Goal: Task Accomplishment & Management: Complete application form

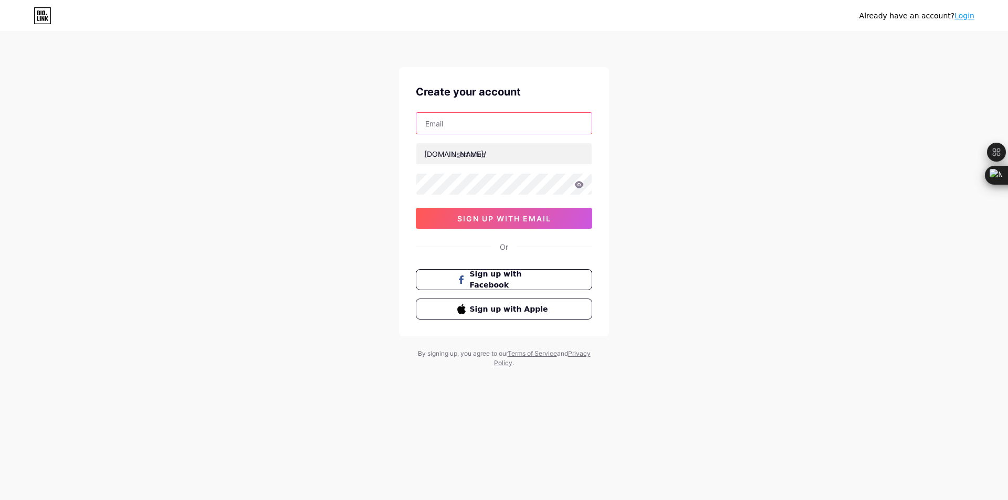
click at [479, 121] on input "text" at bounding box center [503, 123] width 175 height 21
type input "[EMAIL_ADDRESS][DOMAIN_NAME]"
click at [496, 152] on input "text" at bounding box center [503, 153] width 175 height 21
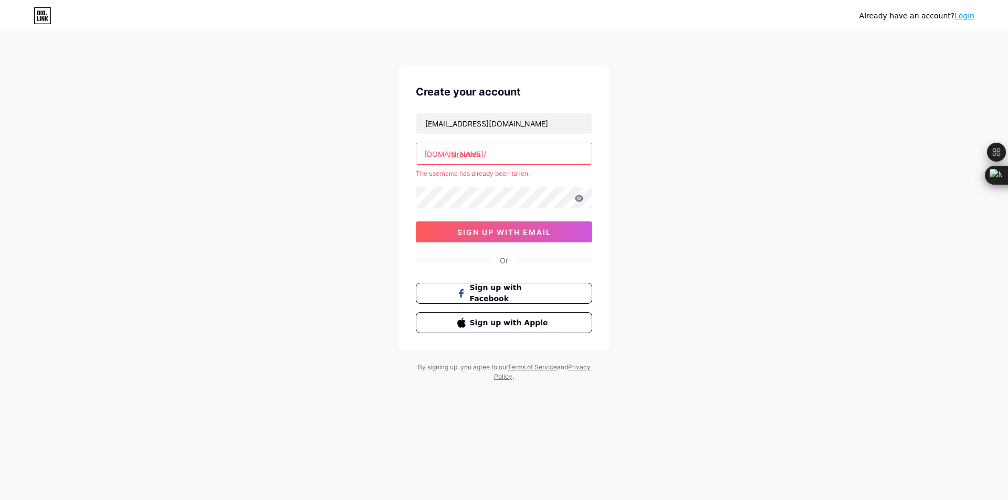
click at [489, 151] on input "praveen" at bounding box center [503, 153] width 175 height 21
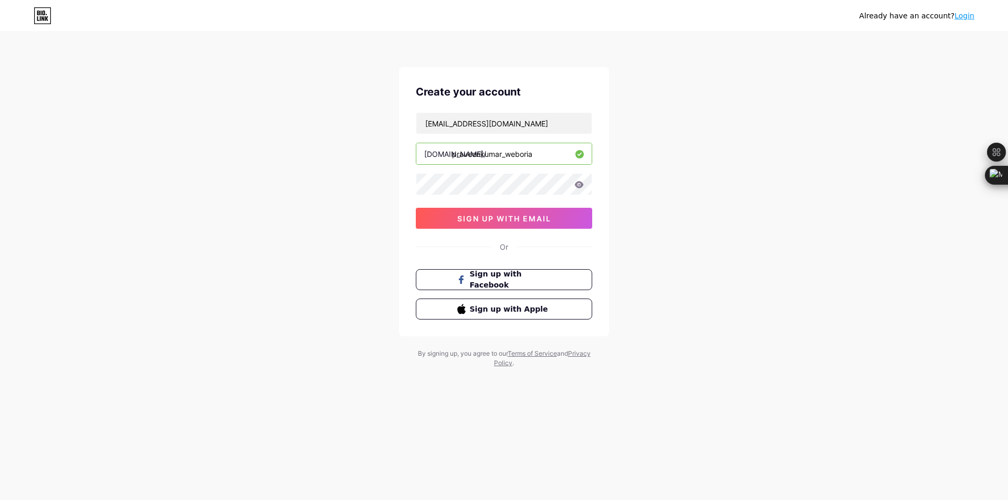
type input "praveenkumar_weboria"
click at [478, 225] on button "sign up with email" at bounding box center [504, 218] width 176 height 21
